Goal: Find contact information: Find contact information

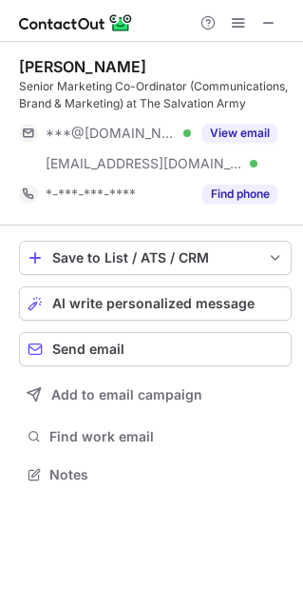
scroll to position [460, 303]
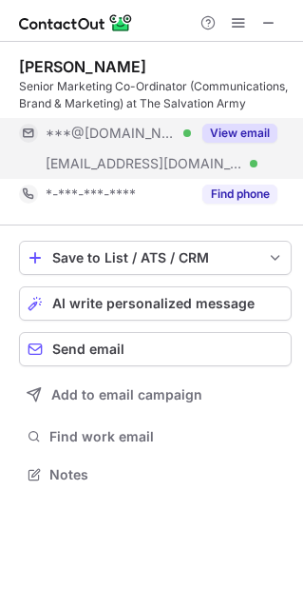
click at [225, 134] on button "View email" at bounding box center [240, 133] width 75 height 19
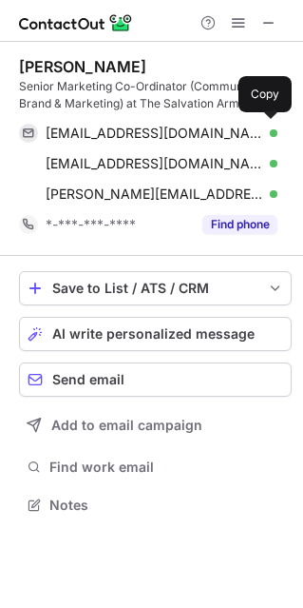
scroll to position [491, 303]
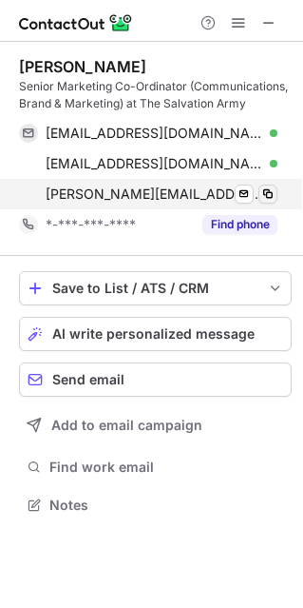
click at [266, 188] on span at bounding box center [268, 193] width 15 height 15
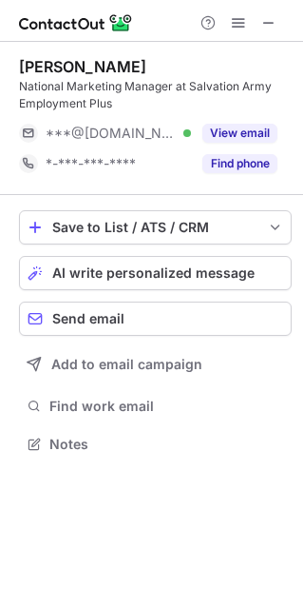
scroll to position [430, 303]
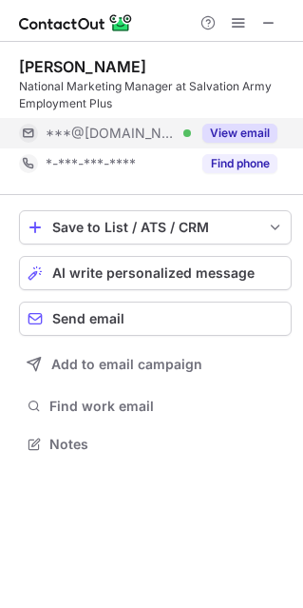
click at [259, 130] on button "View email" at bounding box center [240, 133] width 75 height 19
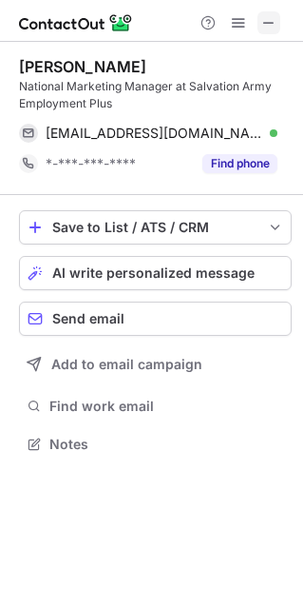
click at [270, 20] on span at bounding box center [269, 22] width 15 height 15
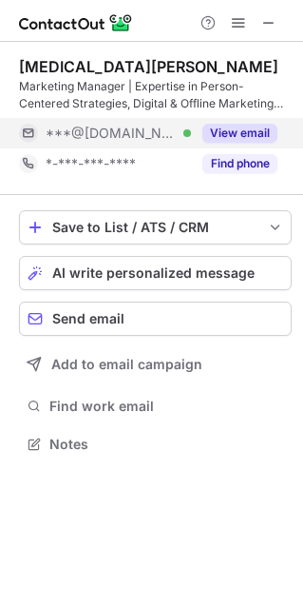
click at [264, 141] on button "View email" at bounding box center [240, 133] width 75 height 19
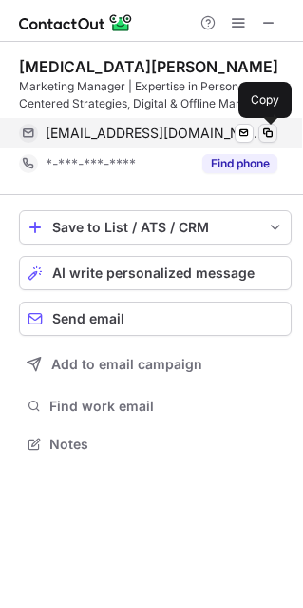
click at [270, 136] on span at bounding box center [268, 133] width 15 height 15
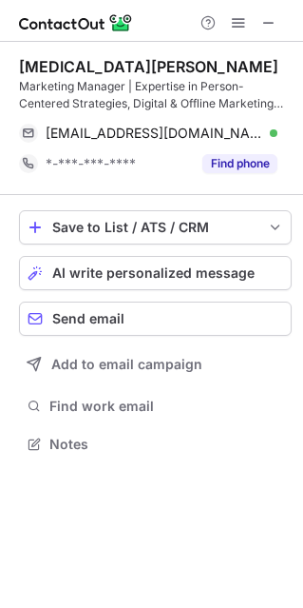
click at [283, 28] on div at bounding box center [238, 22] width 91 height 23
click at [279, 26] on button at bounding box center [269, 22] width 23 height 23
